Goal: Task Accomplishment & Management: Manage account settings

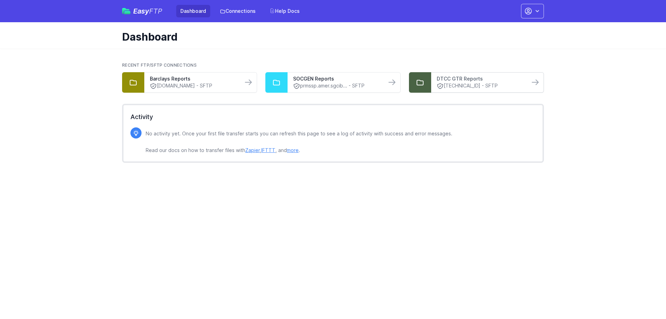
click at [495, 80] on link "DTCC GTR Reports" at bounding box center [479, 78] width 87 height 7
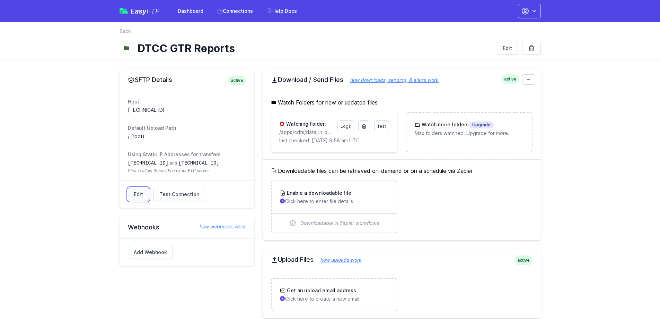
click at [138, 197] on link "Edit" at bounding box center [138, 194] width 21 height 13
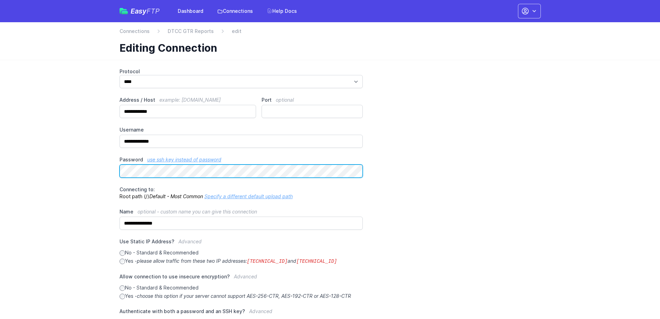
click at [69, 165] on main "**********" at bounding box center [330, 237] width 660 height 355
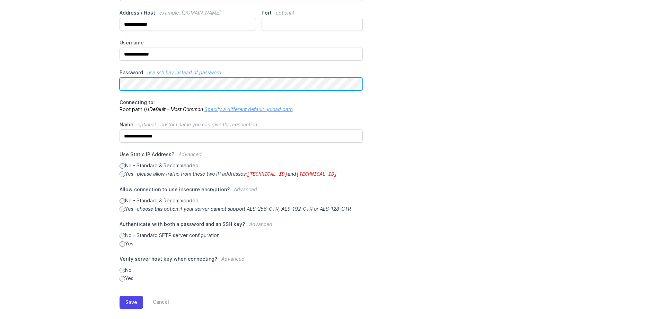
scroll to position [96, 0]
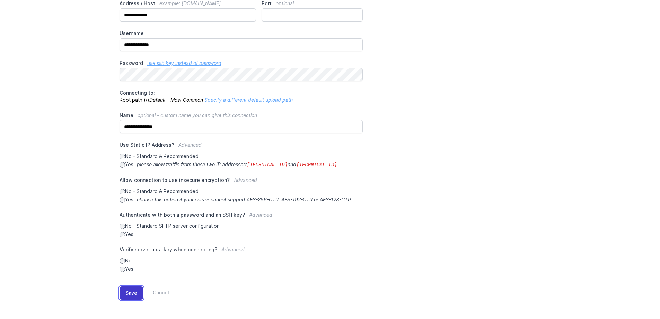
click at [133, 289] on button "Save" at bounding box center [132, 292] width 24 height 13
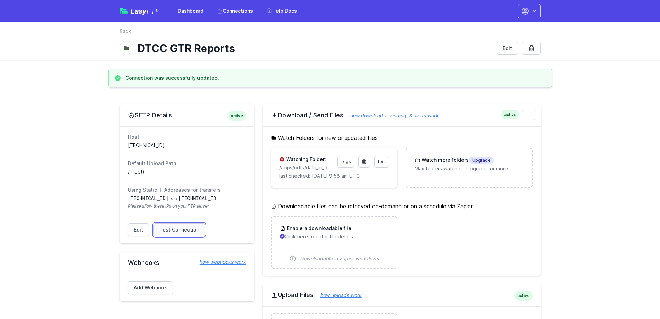
click at [177, 229] on span "Test Connection" at bounding box center [179, 229] width 40 height 7
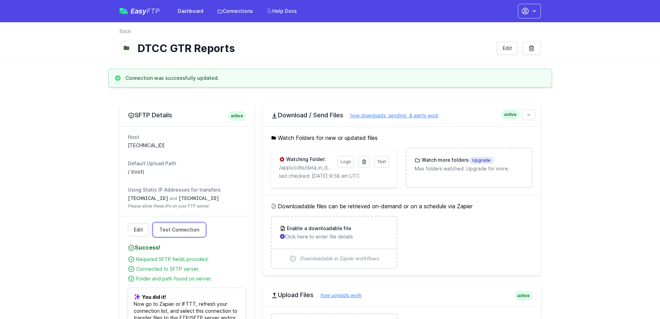
scroll to position [131, 0]
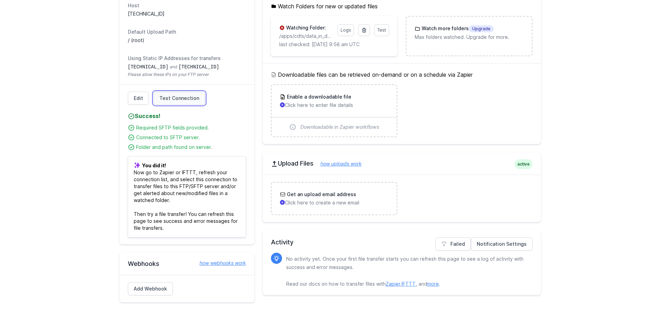
click at [192, 97] on span "Test Connection" at bounding box center [179, 98] width 40 height 7
